Goal: Transaction & Acquisition: Book appointment/travel/reservation

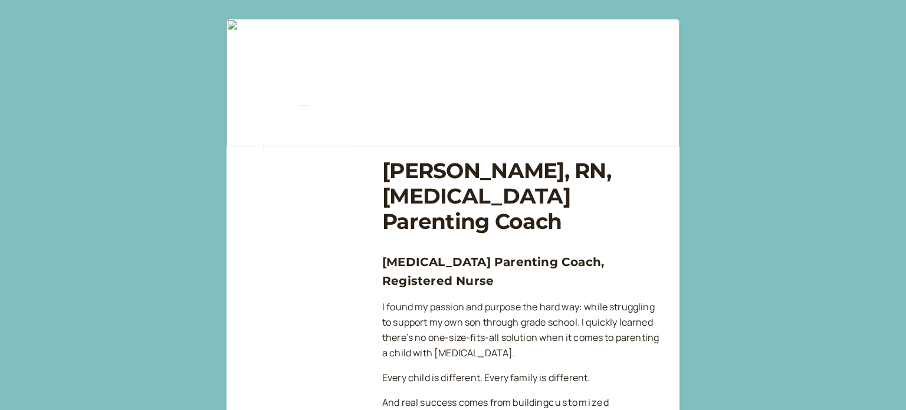
click at [287, 139] on img at bounding box center [304, 146] width 94 height 94
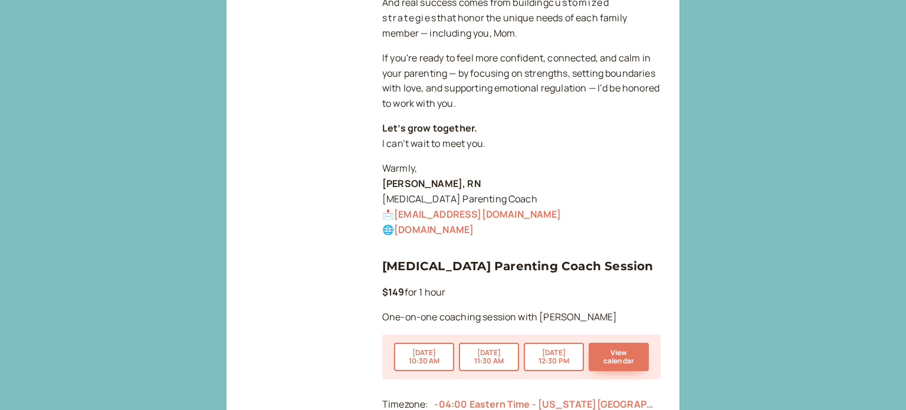
scroll to position [466, 0]
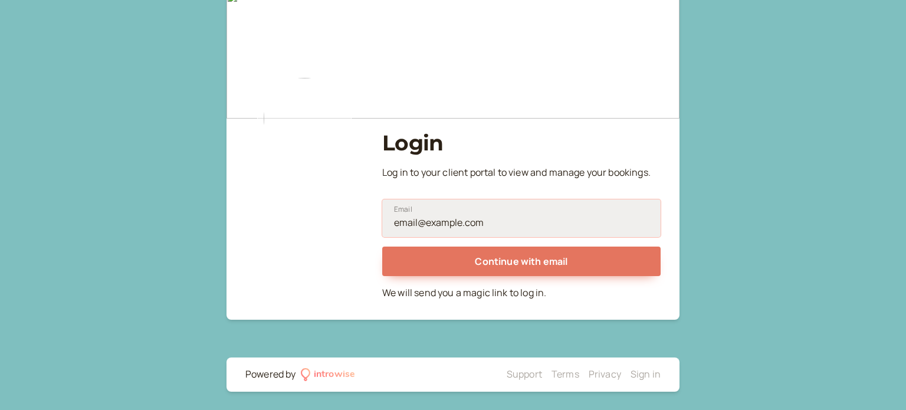
click at [428, 222] on input "Email" at bounding box center [521, 218] width 279 height 38
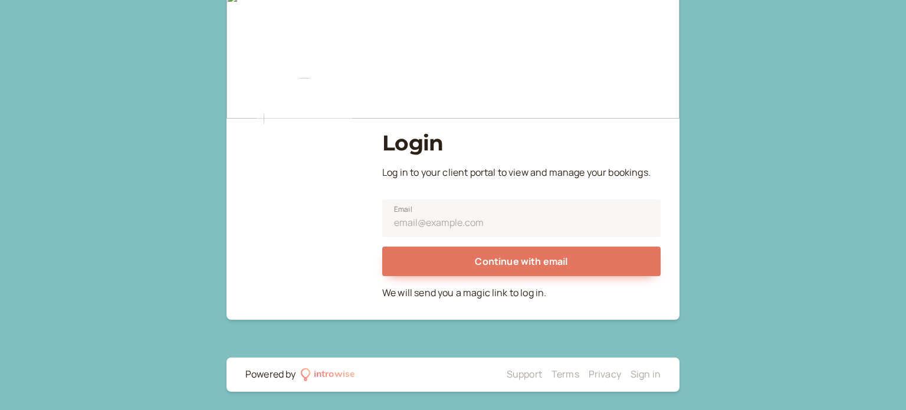
click at [833, 153] on div "Login Log in to your client portal to view and manage your bookings. Email Cont…" at bounding box center [453, 191] width 906 height 438
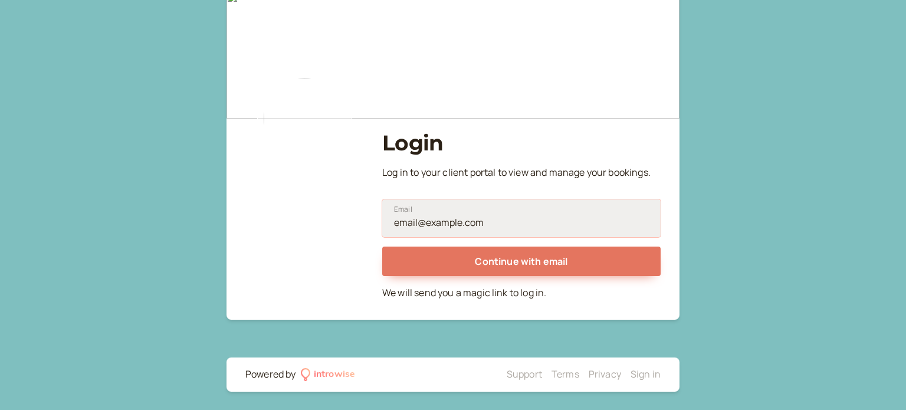
click at [511, 207] on input "Email" at bounding box center [521, 218] width 279 height 38
type input "[EMAIL_ADDRESS][DOMAIN_NAME]"
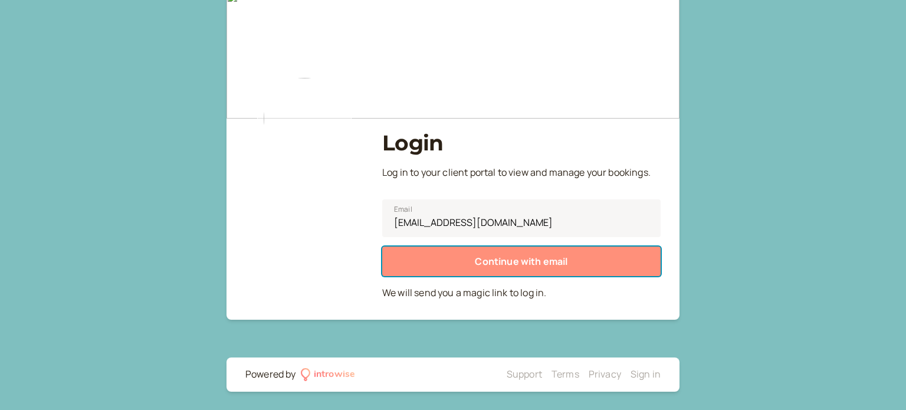
click at [438, 261] on button "Continue with email" at bounding box center [521, 262] width 279 height 30
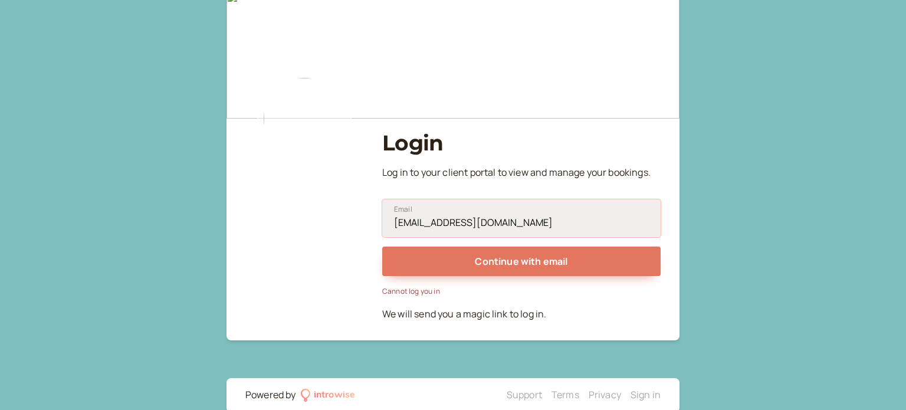
click at [539, 221] on input "[EMAIL_ADDRESS][DOMAIN_NAME]" at bounding box center [521, 218] width 279 height 38
drag, startPoint x: 512, startPoint y: 220, endPoint x: 352, endPoint y: 220, distance: 159.9
click at [352, 220] on div "Login Log in to your client portal to view and manage your bookings. [EMAIL_ADD…" at bounding box center [452, 166] width 415 height 330
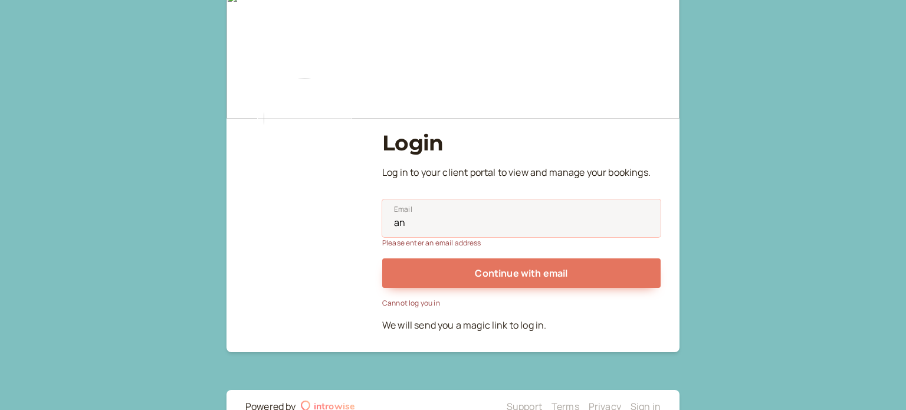
type input "[EMAIL_ADDRESS][DOMAIN_NAME]"
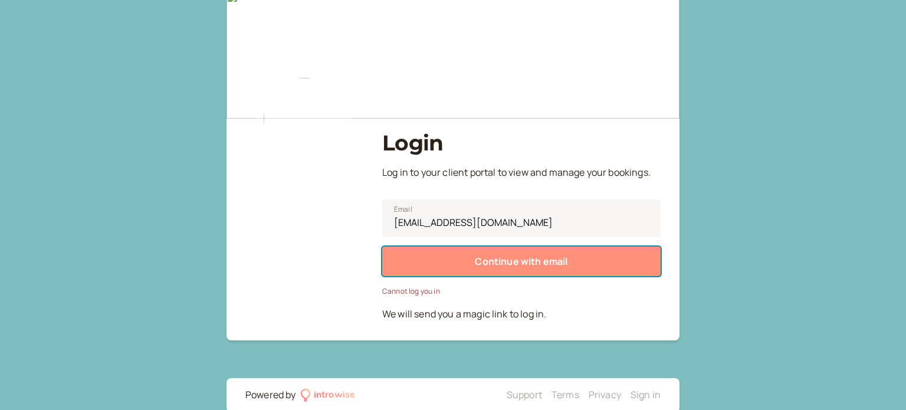
click at [472, 266] on button "Continue with email" at bounding box center [521, 262] width 279 height 30
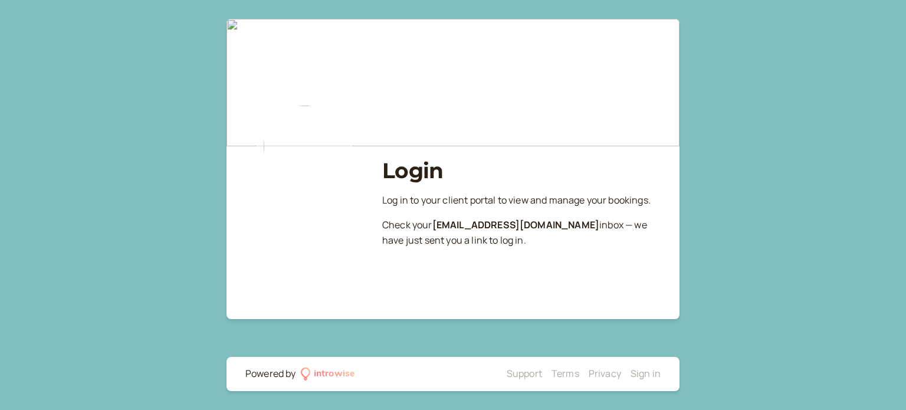
scroll to position [0, 0]
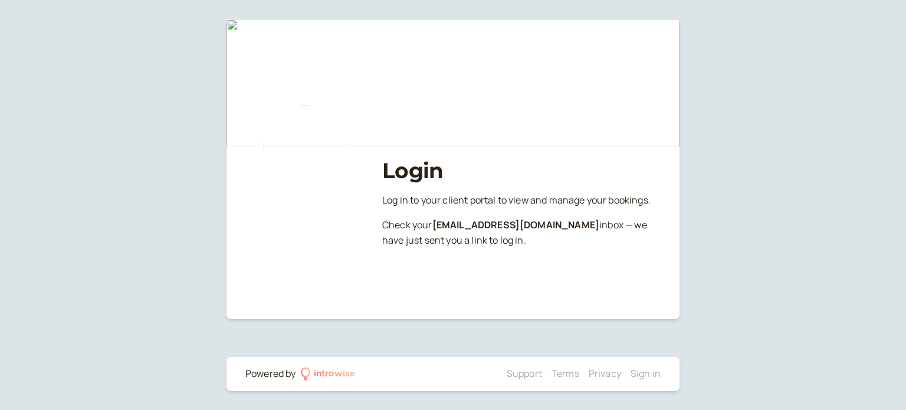
click at [408, 172] on h1 "Login" at bounding box center [521, 170] width 279 height 25
click at [378, 96] on img at bounding box center [453, 82] width 453 height 127
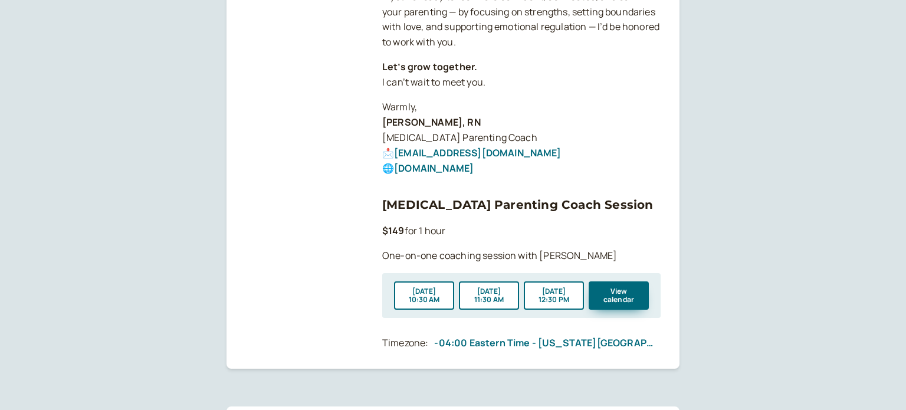
scroll to position [466, 0]
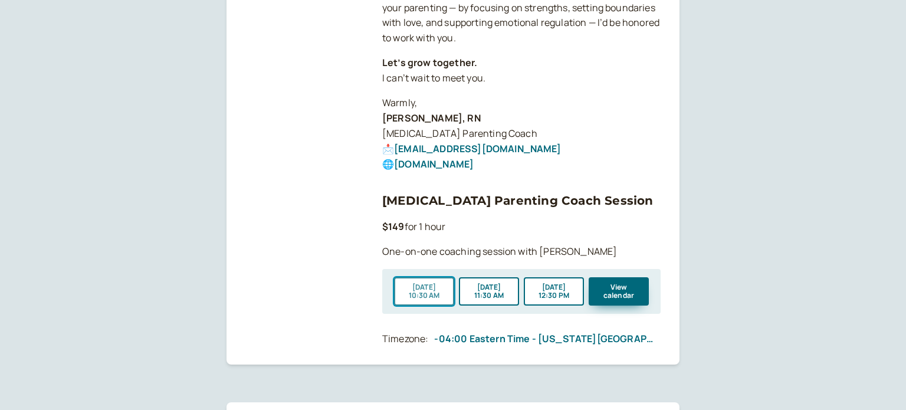
click at [426, 277] on button "[DATE] 10:30 AM" at bounding box center [424, 291] width 60 height 28
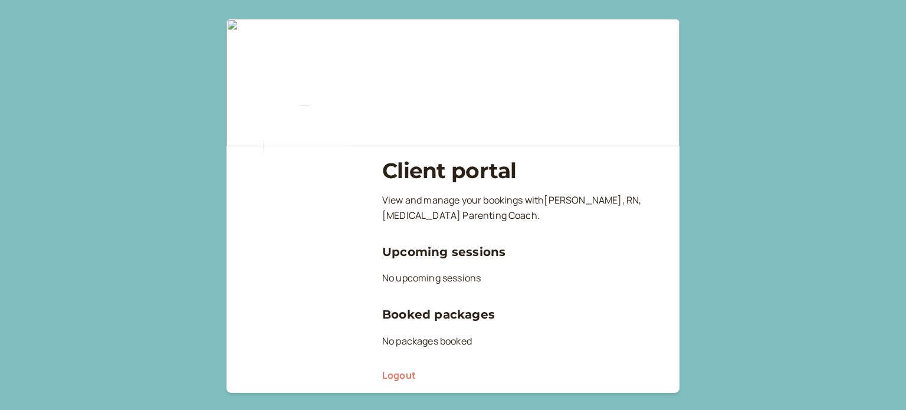
click at [292, 139] on img at bounding box center [304, 146] width 94 height 94
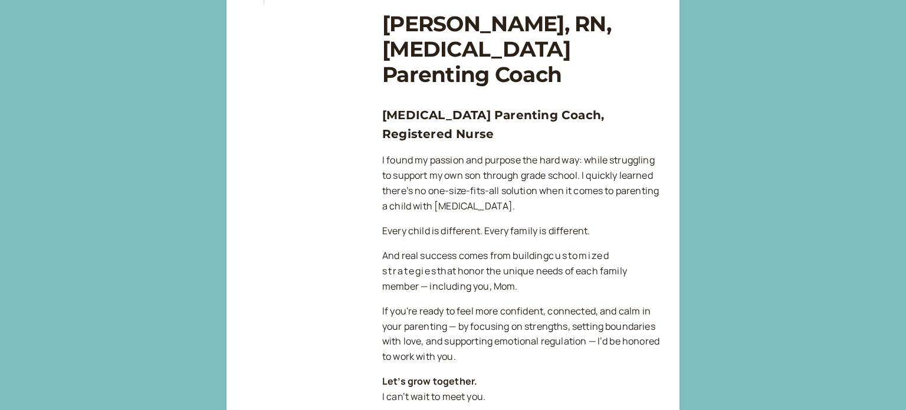
scroll to position [28, 0]
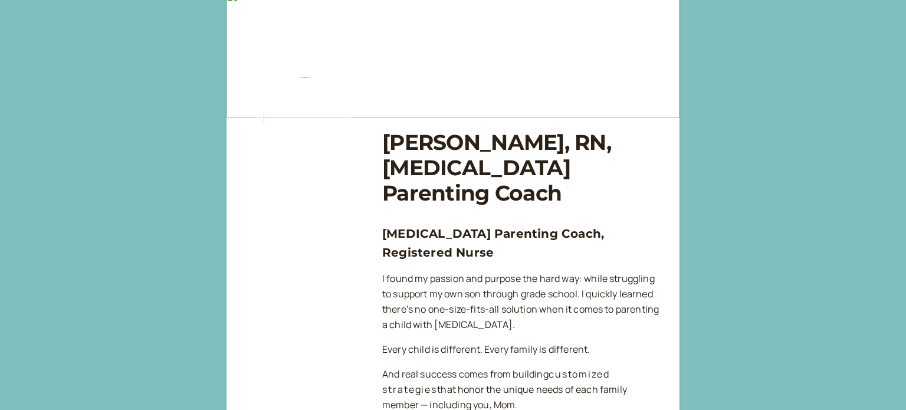
click at [288, 135] on img at bounding box center [304, 118] width 94 height 94
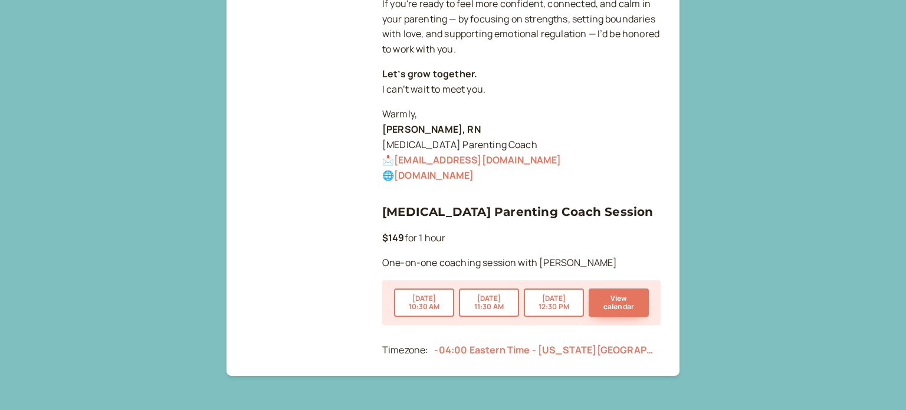
scroll to position [463, 0]
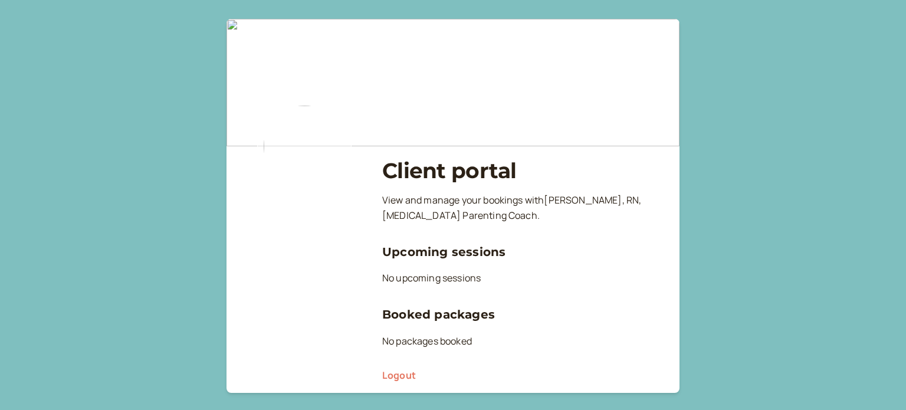
click at [398, 378] on link "Logout" at bounding box center [399, 375] width 34 height 13
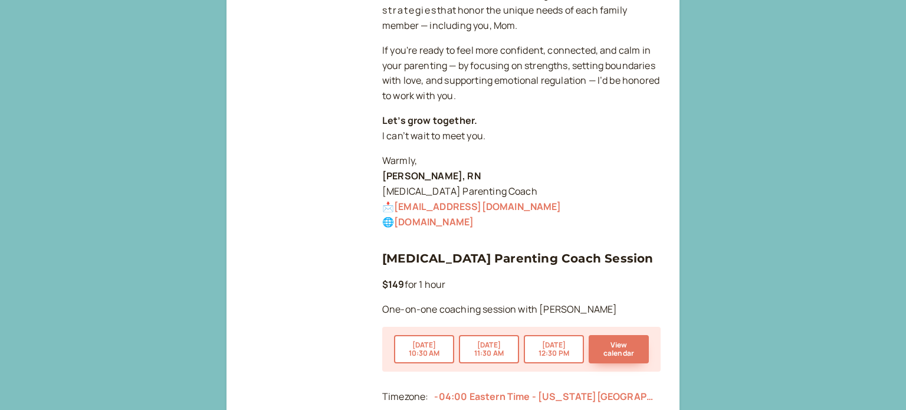
scroll to position [466, 0]
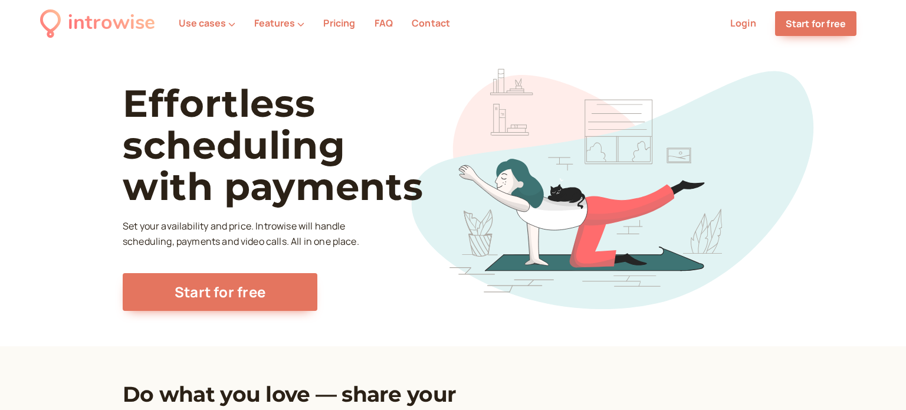
click at [738, 24] on link "Login" at bounding box center [744, 23] width 26 height 13
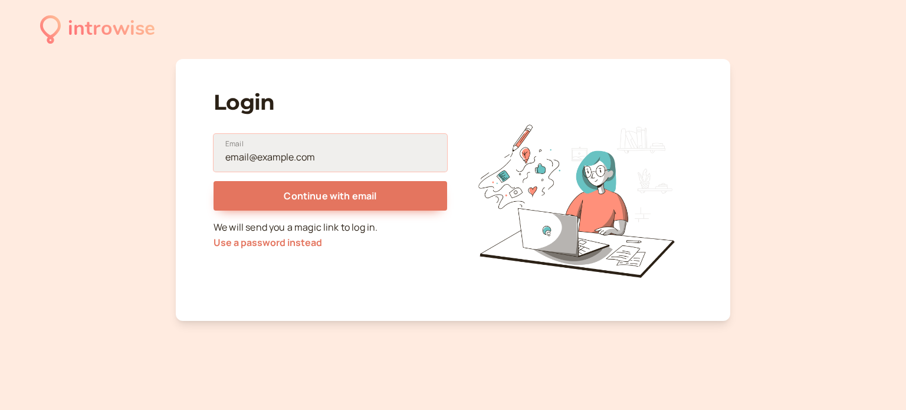
click at [286, 158] on input "Email" at bounding box center [331, 153] width 234 height 38
type input "[EMAIL_ADDRESS][DOMAIN_NAME]"
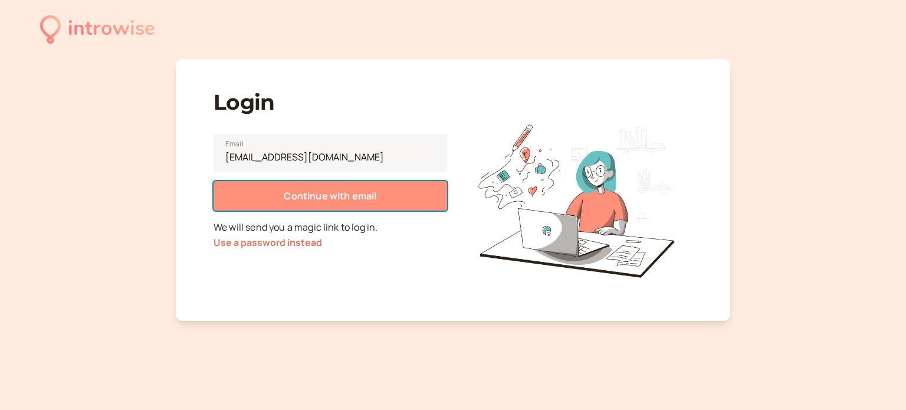
click at [265, 197] on button "Continue with email" at bounding box center [331, 196] width 234 height 30
